Goal: Task Accomplishment & Management: Use online tool/utility

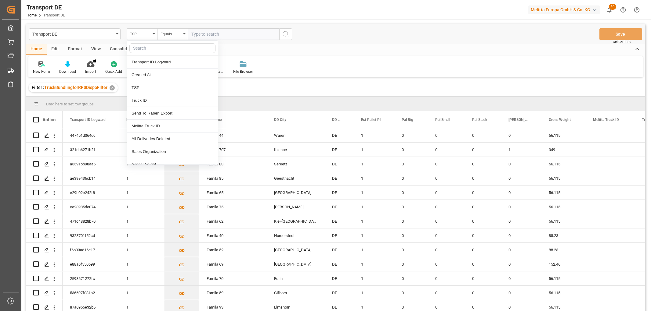
click at [139, 35] on div "TSP" at bounding box center [140, 33] width 21 height 7
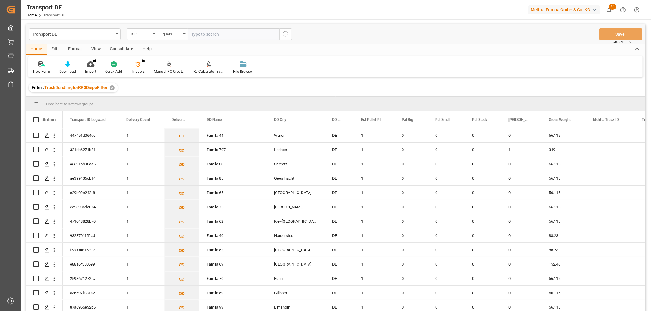
click at [139, 35] on div "TSP" at bounding box center [140, 33] width 21 height 7
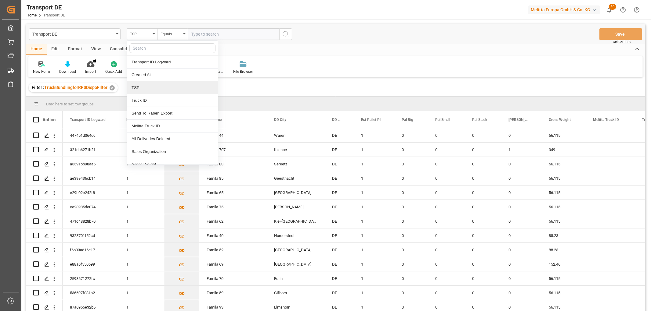
click at [141, 86] on div "TSP" at bounding box center [172, 87] width 91 height 13
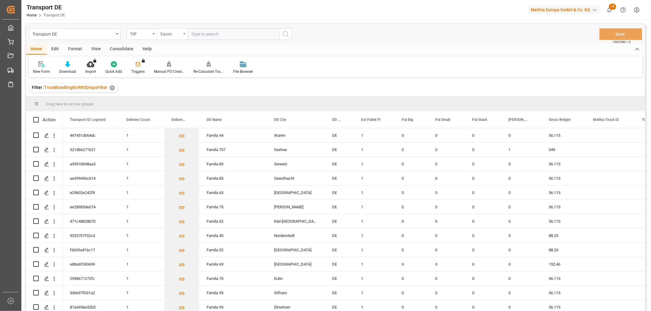
click at [168, 36] on div "Equals" at bounding box center [170, 33] width 21 height 7
click at [174, 99] on div "Starts with" at bounding box center [202, 100] width 91 height 13
click at [199, 34] on input "text" at bounding box center [234, 34] width 92 height 12
type input "LIT DE"
click at [286, 34] on icon "search button" at bounding box center [285, 34] width 7 height 7
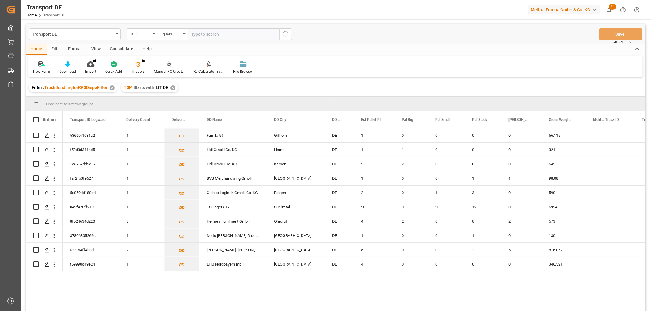
click at [125, 47] on div "Consolidate" at bounding box center [121, 49] width 33 height 10
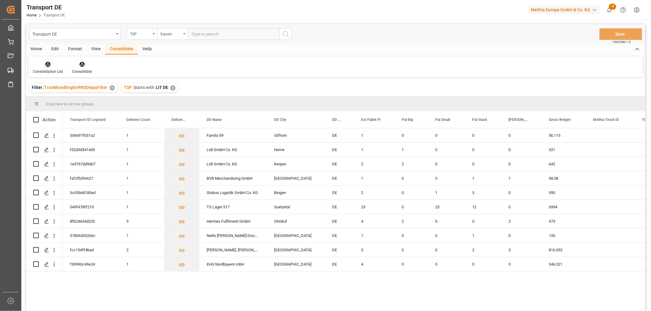
click at [50, 63] on icon at bounding box center [47, 64] width 5 height 5
click at [58, 98] on div "Transport DE TSP Equals Save Ctrl/CMD + S Home Edit Format View Consolidate Hel…" at bounding box center [335, 176] width 619 height 304
click at [37, 135] on input "Press Space to toggle row selection (unchecked)" at bounding box center [35, 135] width 5 height 5
checkbox input "true"
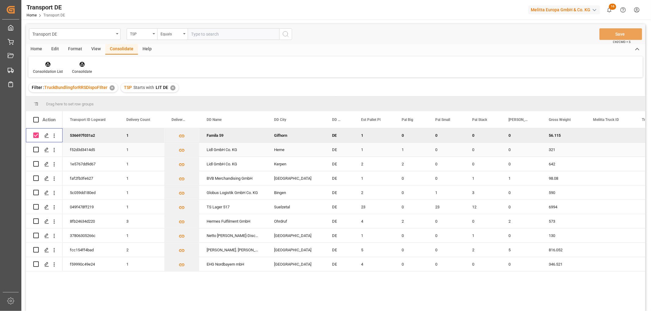
click at [36, 150] on input "Press Space to toggle row selection (unchecked)" at bounding box center [35, 149] width 5 height 5
checkbox input "true"
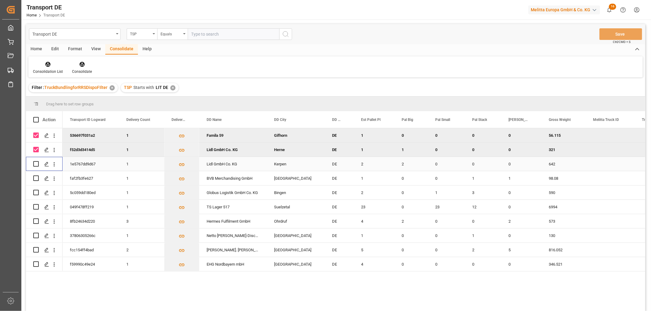
click at [34, 163] on input "Press Space to toggle row selection (unchecked)" at bounding box center [35, 163] width 5 height 5
checkbox input "true"
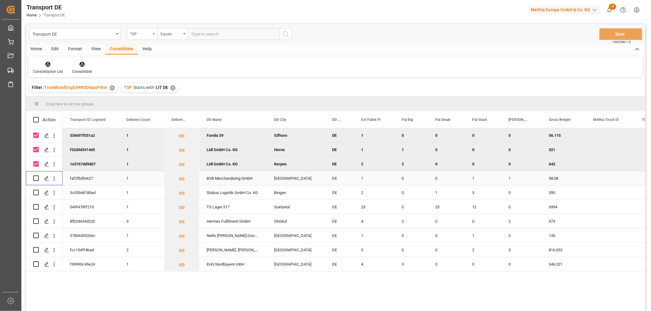
click at [36, 179] on input "Press Space to toggle row selection (unchecked)" at bounding box center [35, 178] width 5 height 5
checkbox input "true"
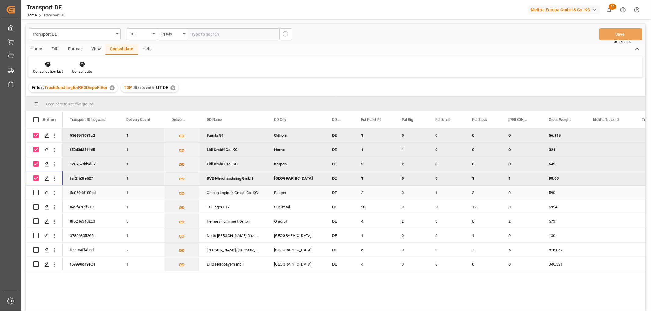
click at [36, 191] on input "Press Space to toggle row selection (unchecked)" at bounding box center [35, 192] width 5 height 5
checkbox input "true"
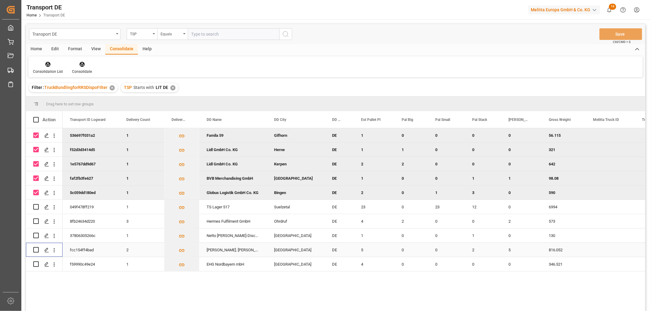
click at [36, 251] on input "Press Space to toggle row selection (unchecked)" at bounding box center [35, 249] width 5 height 5
checkbox input "true"
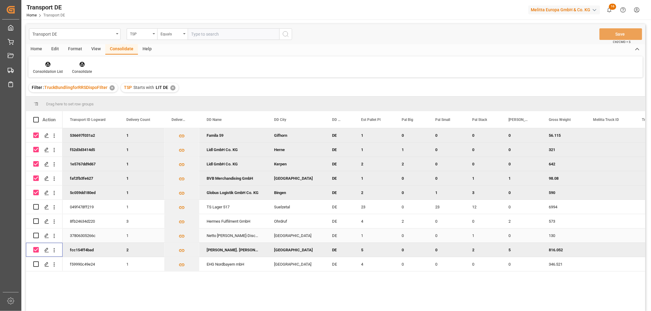
click at [36, 236] on input "Press Space to toggle row selection (unchecked)" at bounding box center [35, 235] width 5 height 5
checkbox input "true"
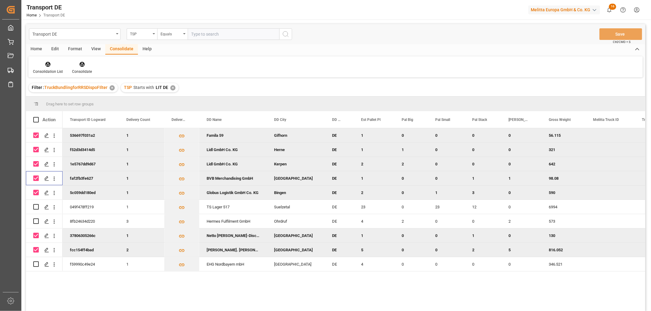
click at [34, 179] on input "Press Space to toggle row selection (checked)" at bounding box center [35, 178] width 5 height 5
checkbox input "false"
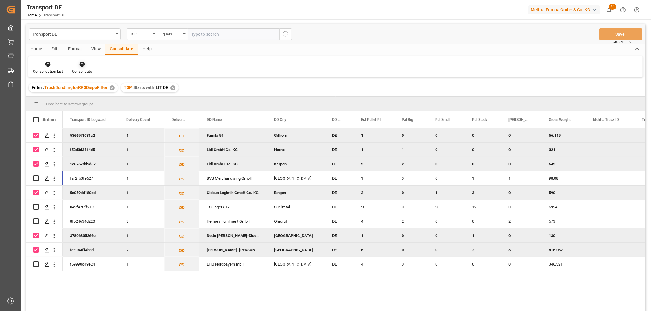
click at [80, 63] on icon at bounding box center [81, 64] width 5 height 5
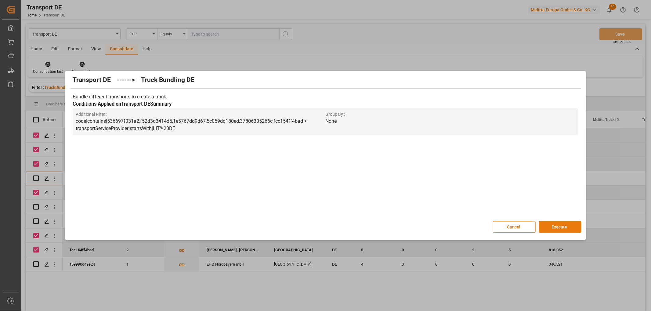
click at [565, 226] on button "Execute" at bounding box center [559, 227] width 43 height 12
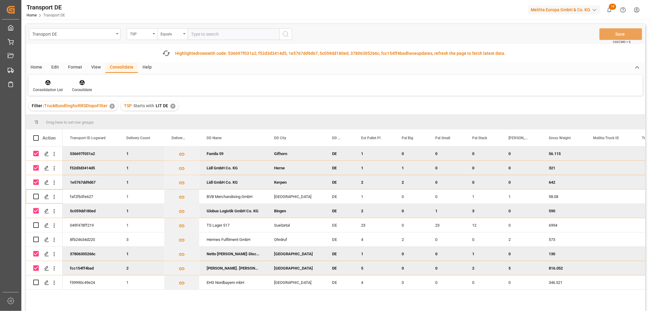
click at [38, 154] on input "Press Space to toggle row selection (checked)" at bounding box center [35, 153] width 5 height 5
checkbox input "false"
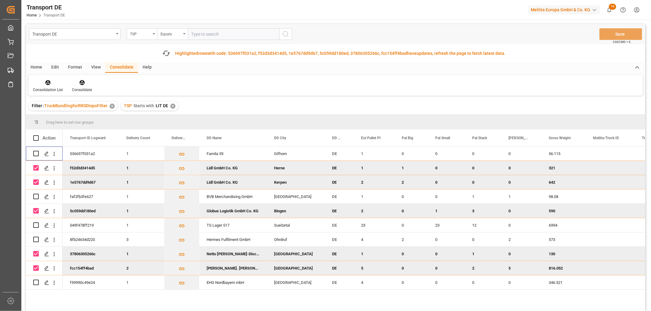
click at [36, 167] on input "Press Space to toggle row selection (checked)" at bounding box center [35, 167] width 5 height 5
checkbox input "false"
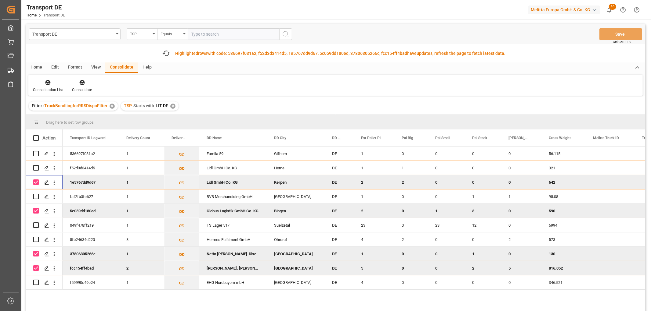
click at [37, 182] on input "Press Space to toggle row selection (checked)" at bounding box center [35, 182] width 5 height 5
checkbox input "false"
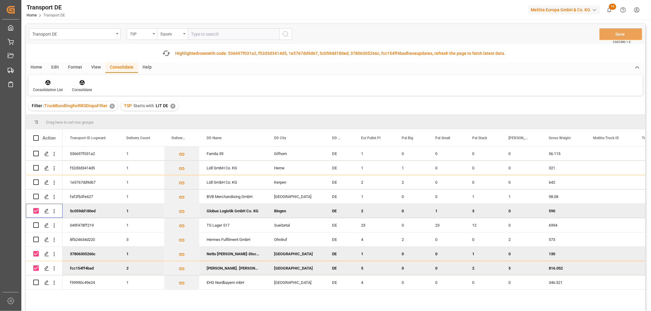
click at [35, 212] on input "Press Space to toggle row selection (checked)" at bounding box center [35, 210] width 5 height 5
checkbox input "false"
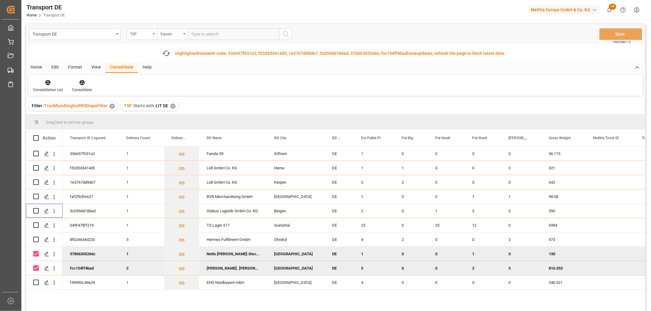
click at [36, 254] on input "Press Space to toggle row selection (checked)" at bounding box center [35, 253] width 5 height 5
checkbox input "false"
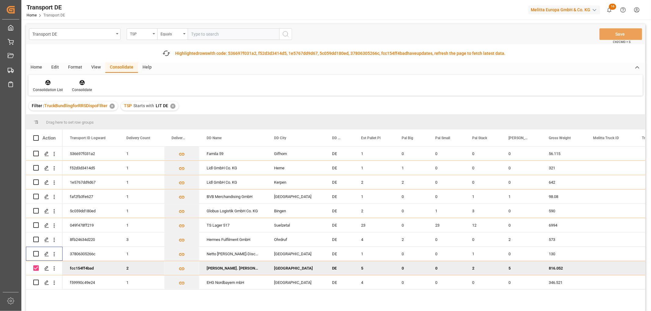
click at [35, 270] on input "Press Space to toggle row selection (checked)" at bounding box center [35, 268] width 5 height 5
checkbox input "false"
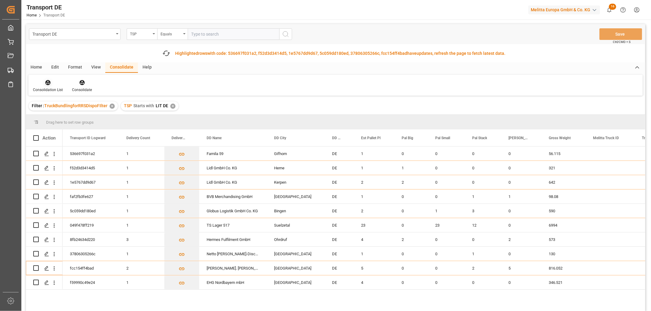
click at [48, 81] on icon at bounding box center [47, 82] width 5 height 5
click at [50, 115] on div "Transport DE TSP Equals Save Ctrl/CMD + S Fetch latest updates Highlighted rows…" at bounding box center [335, 185] width 619 height 322
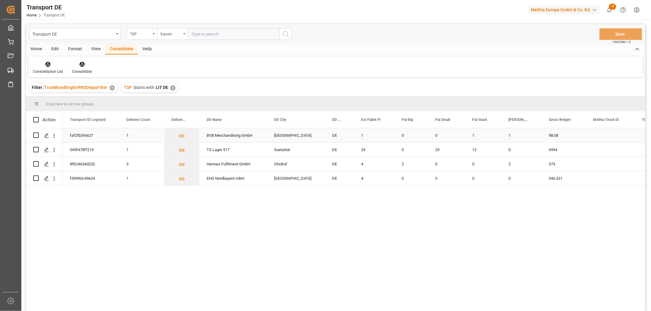
click at [37, 135] on input "Press Space to toggle row selection (unchecked)" at bounding box center [35, 135] width 5 height 5
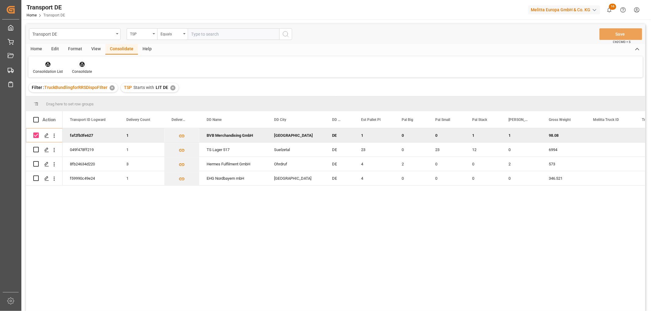
click at [81, 63] on icon at bounding box center [82, 64] width 6 height 6
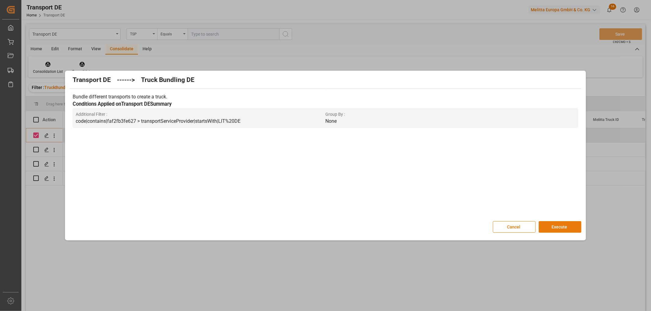
click at [563, 224] on button "Execute" at bounding box center [559, 227] width 43 height 12
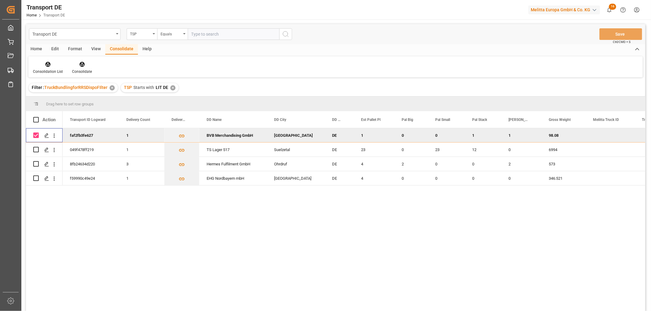
click at [35, 133] on input "Press Space to toggle row selection (checked)" at bounding box center [35, 135] width 5 height 5
checkbox input "false"
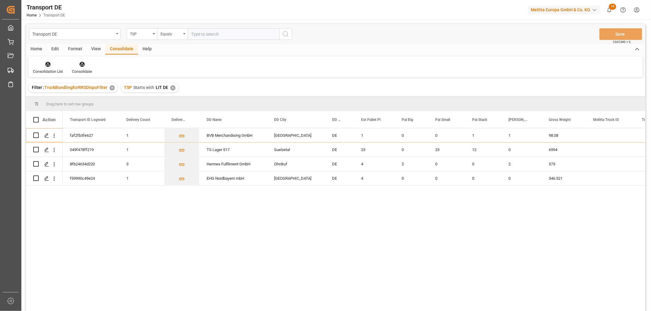
click at [49, 66] on icon at bounding box center [47, 64] width 5 height 5
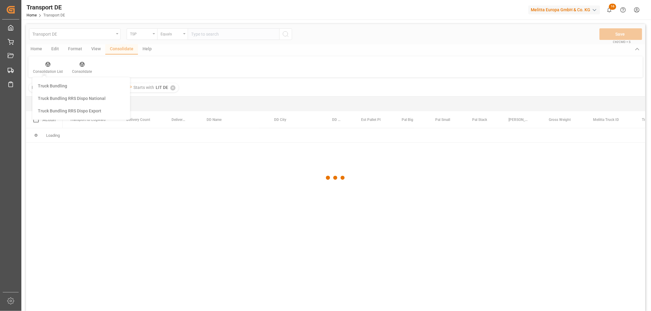
click at [53, 98] on div "Transport DE TSP Equals Save Ctrl/CMD + S Home Edit Format View Consolidate Hel…" at bounding box center [335, 176] width 619 height 304
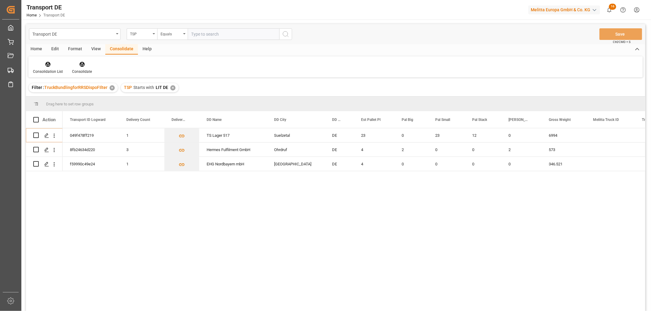
click at [171, 87] on div "✕" at bounding box center [172, 87] width 5 height 5
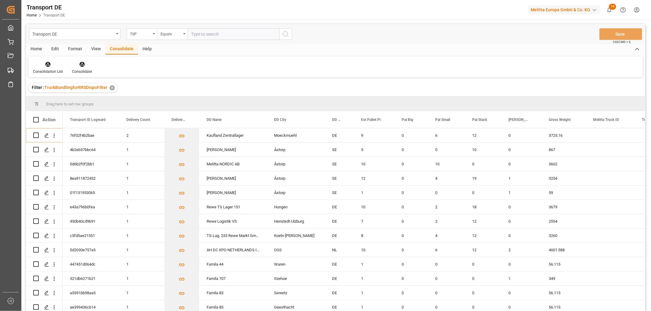
scroll to position [34, 0]
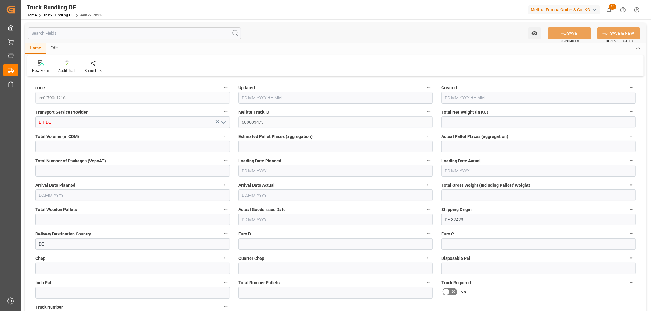
type input "35.28"
type input "552.12"
type input "1"
type input "0"
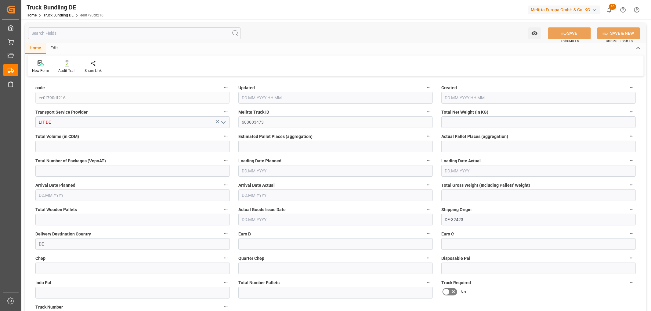
type input "98.08"
type input "2"
type input "0"
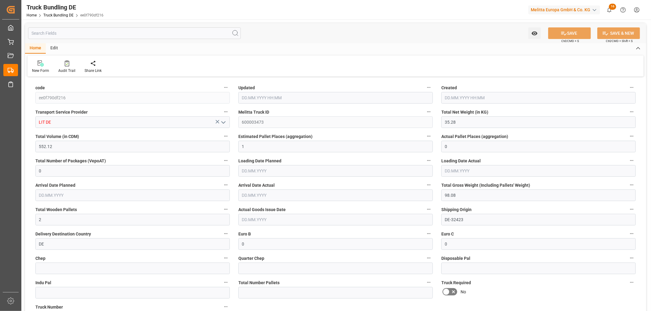
type input "0"
type input "[DATE] 11:19"
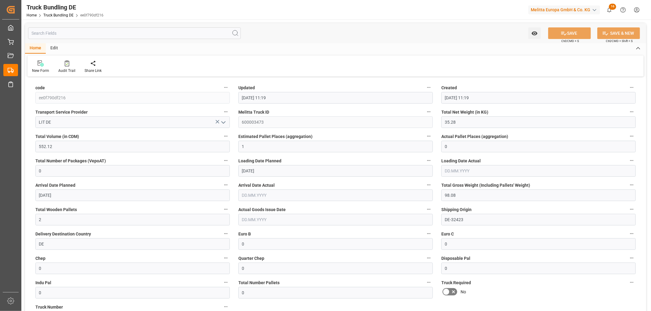
type input "[DATE] 11:19"
type input "[DATE]"
